Goal: Communication & Community: Answer question/provide support

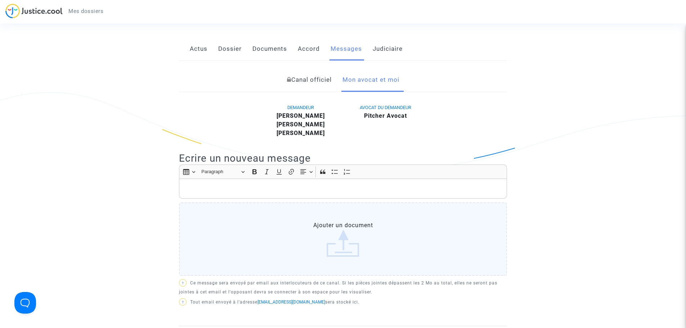
scroll to position [108, 0]
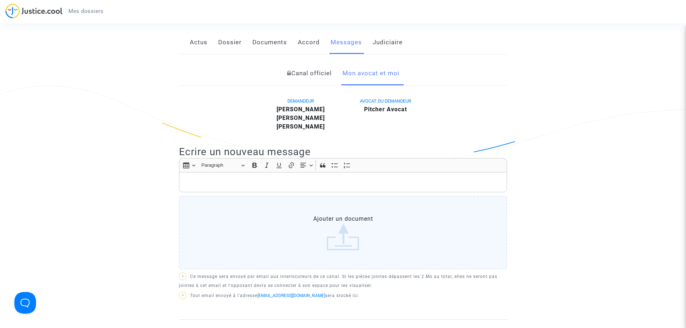
click at [231, 182] on p "Rich Text Editor, main" at bounding box center [343, 182] width 320 height 9
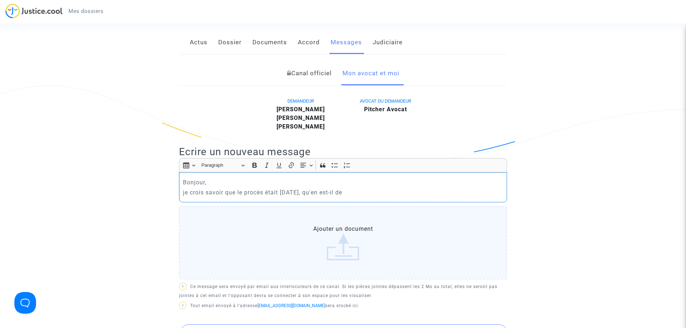
click at [184, 193] on p "je crois savoir que le procès était hier, qu'en est-il de" at bounding box center [343, 192] width 320 height 9
drag, startPoint x: 347, startPoint y: 194, endPoint x: 336, endPoint y: 193, distance: 10.8
click at [336, 193] on p "Je crois savoir que le procès était hier, qu'en est-il de" at bounding box center [343, 192] width 320 height 9
click at [341, 193] on p "Je crois savoir que le procès était hier, qu'en est-il de" at bounding box center [343, 192] width 320 height 9
drag, startPoint x: 183, startPoint y: 180, endPoint x: 392, endPoint y: 196, distance: 210.1
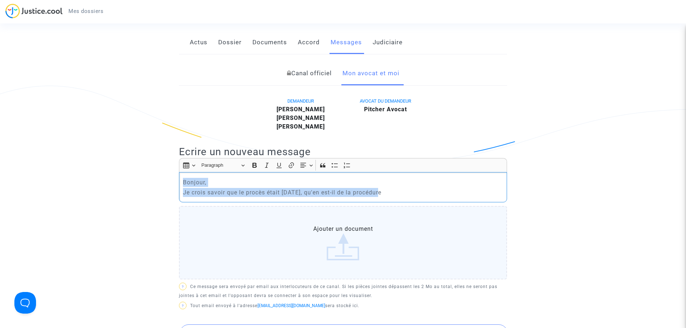
click at [392, 196] on div "Bonjour, Je crois savoir que le procès était hier, qu'en est-il de la procédure" at bounding box center [343, 187] width 328 height 30
copy div "Bonjour, Je crois savoir que le procès était hier, qu'en est-il de la procédure"
drag, startPoint x: 182, startPoint y: 181, endPoint x: 379, endPoint y: 197, distance: 197.2
click at [379, 197] on div "Bonjour, Je crois savoir que le procès était hier, qu'en est-il de la procédure" at bounding box center [343, 187] width 328 height 30
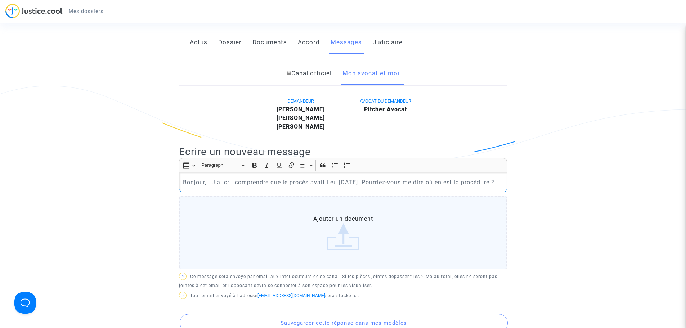
click at [211, 181] on p "Bonjour, J’ai cru comprendre que le procès avait lieu hier. Pourriez-vous me di…" at bounding box center [343, 182] width 320 height 9
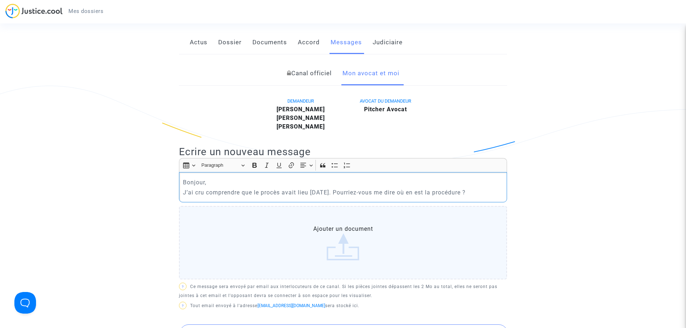
click at [466, 191] on p "J’ai cru comprendre que le procès avait lieu [DATE]. Pourriez-vous me dire où e…" at bounding box center [343, 192] width 320 height 9
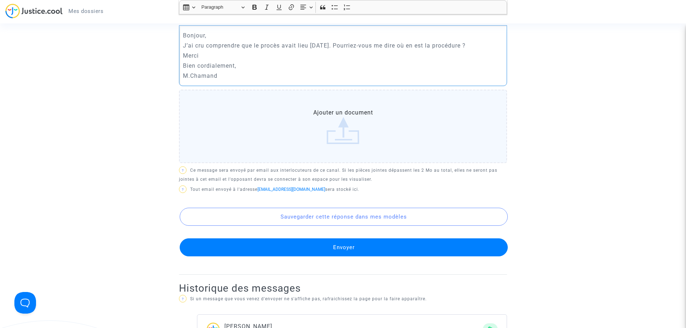
scroll to position [288, 0]
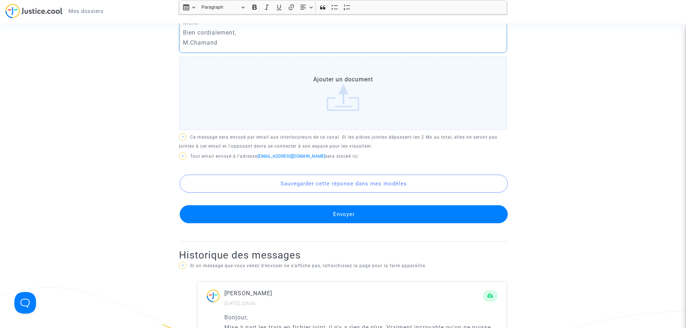
click at [348, 214] on button "Envoyer" at bounding box center [344, 214] width 328 height 18
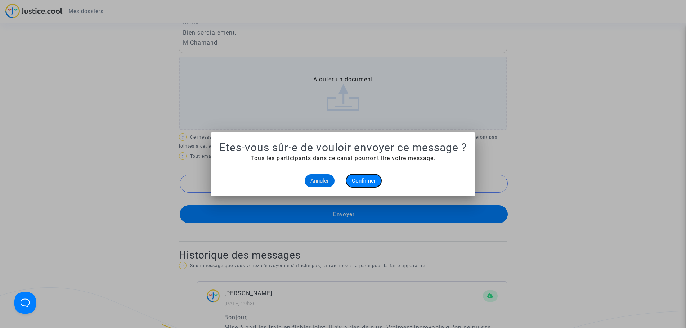
click at [374, 182] on span "Confirmer" at bounding box center [364, 180] width 24 height 6
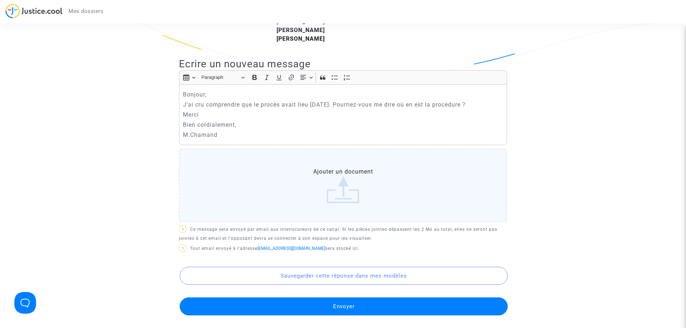
scroll to position [180, 0]
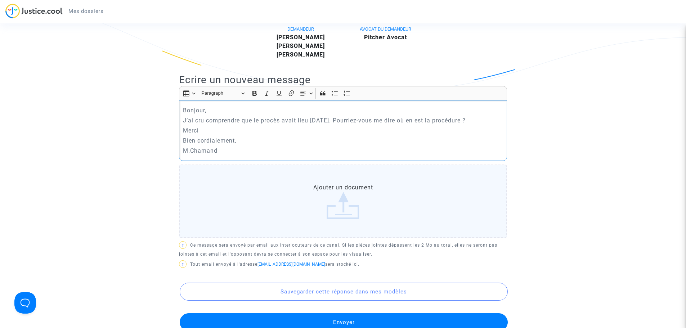
drag, startPoint x: 183, startPoint y: 111, endPoint x: 233, endPoint y: 158, distance: 68.7
click at [233, 158] on div "Bonjour, J’ai cru comprendre que le procès avait lieu hier. Pourriez-vous me di…" at bounding box center [343, 130] width 328 height 61
copy div "Bonjour, J’ai cru comprendre que le procès avait lieu hier. Pourriez-vous me di…"
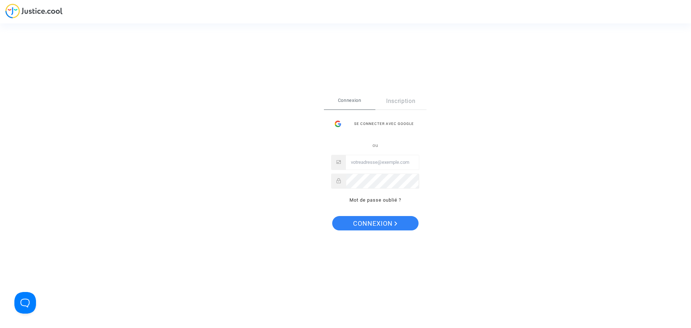
click at [365, 159] on input "Email" at bounding box center [382, 162] width 73 height 14
type input "N"
type input "njdc48@gmail.com"
click at [372, 226] on span "Connexion" at bounding box center [375, 223] width 44 height 15
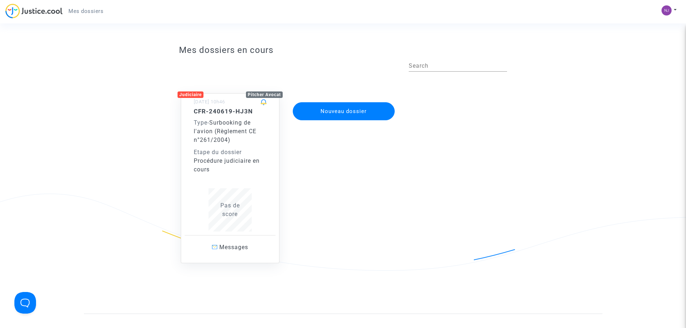
click at [239, 141] on div "Type - Surbooking de l'avion (Règlement CE n°261/2004)" at bounding box center [230, 131] width 73 height 26
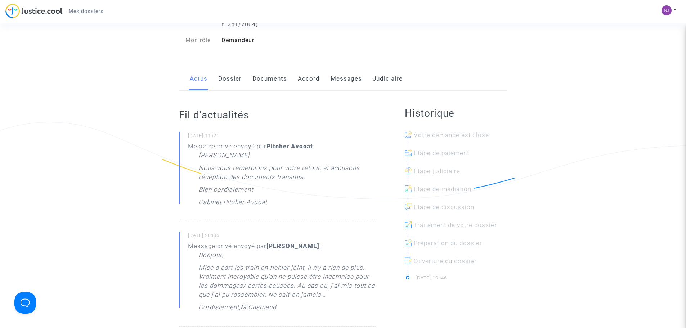
scroll to position [72, 0]
click at [343, 80] on link "Messages" at bounding box center [345, 79] width 31 height 24
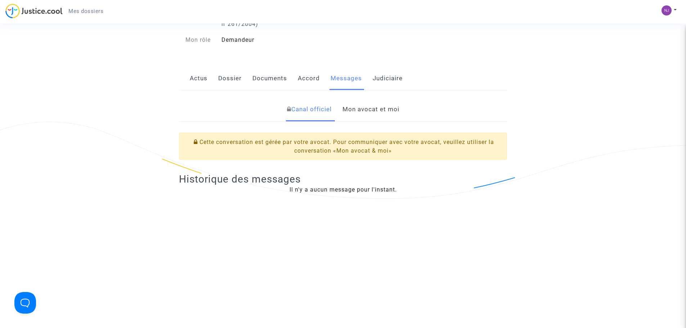
click at [367, 109] on link "Mon avocat et moi" at bounding box center [370, 110] width 57 height 24
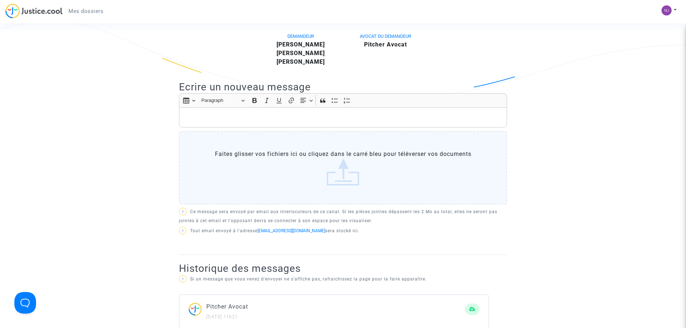
scroll to position [180, 0]
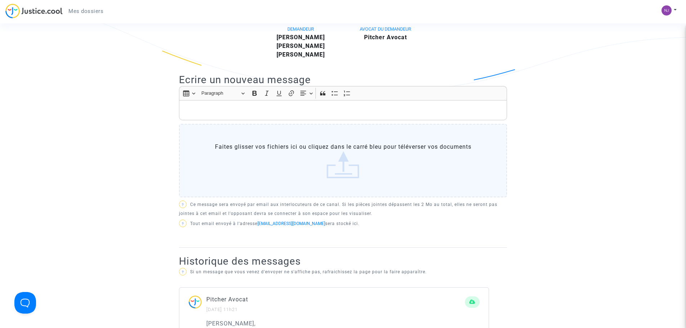
click at [222, 109] on p "Rich Text Editor, main" at bounding box center [343, 110] width 320 height 9
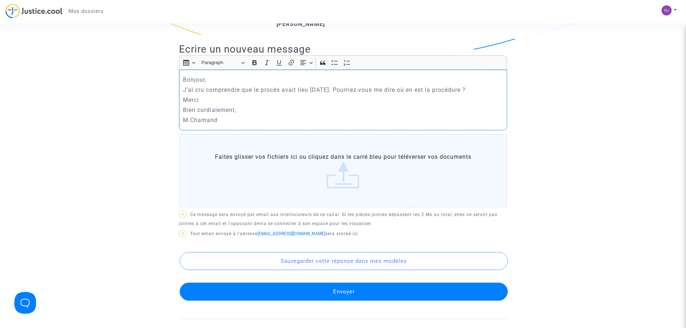
scroll to position [252, 0]
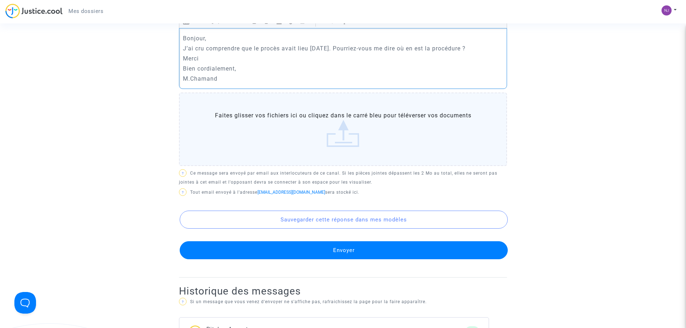
click at [333, 248] on button "Envoyer" at bounding box center [344, 250] width 328 height 18
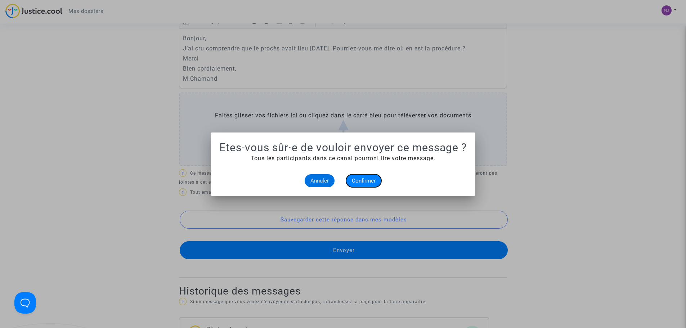
click at [368, 182] on span "Confirmer" at bounding box center [364, 180] width 24 height 6
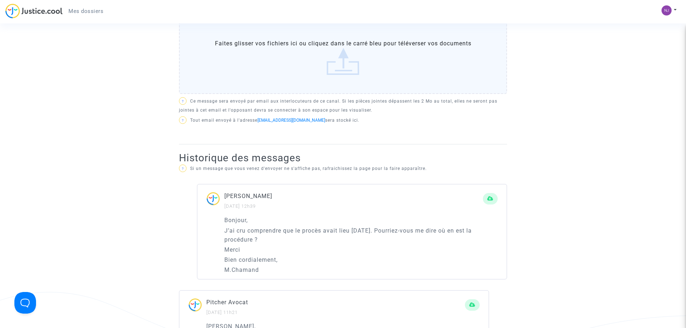
scroll to position [288, 0]
